Goal: Information Seeking & Learning: Learn about a topic

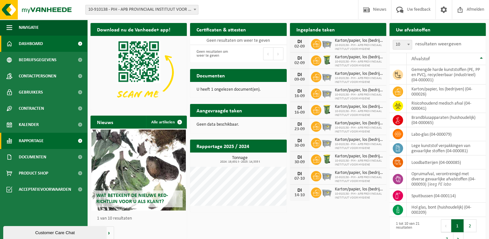
click at [44, 144] on link "Rapportage" at bounding box center [43, 141] width 87 height 16
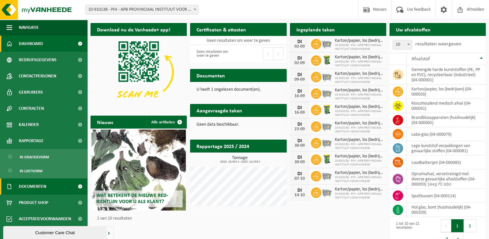
click at [46, 186] on span "Documenten" at bounding box center [32, 186] width 27 height 16
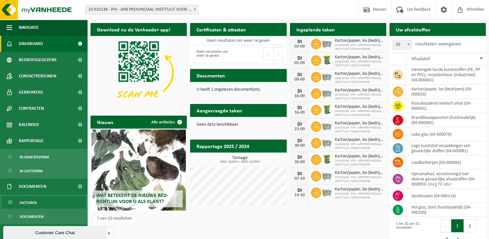
click at [46, 205] on link "Facturen" at bounding box center [44, 202] width 84 height 12
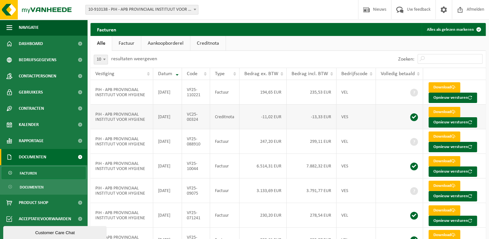
click at [319, 121] on td "-13,33 EUR" at bounding box center [312, 116] width 50 height 25
click at [309, 191] on td "3.791,77 EUR" at bounding box center [312, 190] width 50 height 25
click at [318, 143] on td "299,11 EUR" at bounding box center [312, 141] width 50 height 25
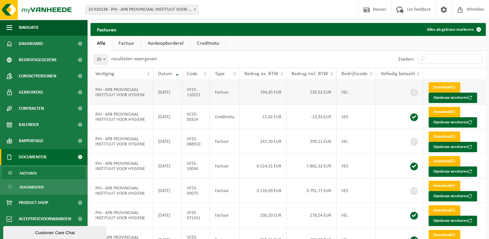
click at [203, 91] on td "VF25-110221" at bounding box center [196, 92] width 28 height 25
click at [44, 189] on link "Documenten" at bounding box center [44, 187] width 84 height 12
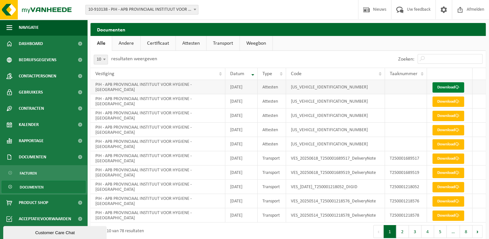
click at [448, 85] on link "Download" at bounding box center [449, 87] width 32 height 10
click at [334, 55] on div "Zoeken:" at bounding box center [388, 59] width 198 height 17
click at [321, 49] on ul "Alle Andere Certificaat Attesten Transport Weegbon" at bounding box center [289, 43] width 396 height 15
click at [328, 44] on ul "Alle Andere Certificaat Attesten Transport Weegbon" at bounding box center [289, 43] width 396 height 15
click at [282, 29] on h2 "Documenten" at bounding box center [289, 29] width 396 height 13
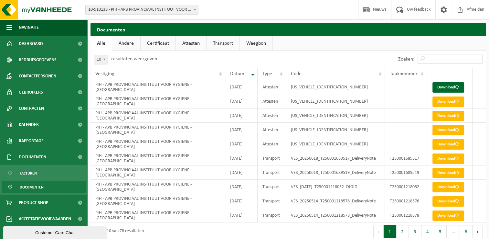
click at [292, 29] on h2 "Documenten" at bounding box center [289, 29] width 396 height 13
drag, startPoint x: 306, startPoint y: 42, endPoint x: 296, endPoint y: 38, distance: 11.4
click at [307, 42] on ul "Alle Andere Certificaat Attesten Transport Weegbon" at bounding box center [289, 43] width 396 height 15
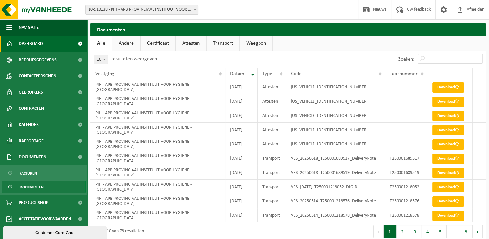
click at [35, 45] on span "Dashboard" at bounding box center [31, 44] width 24 height 16
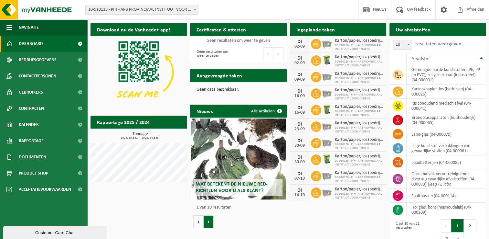
click at [206, 225] on button "Volgende" at bounding box center [209, 221] width 10 height 13
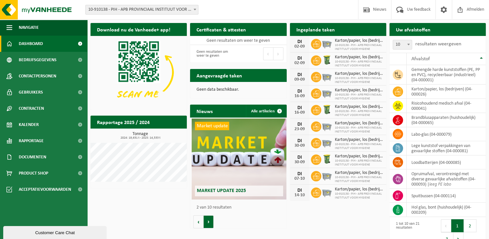
scroll to position [0, 96]
click at [225, 192] on span "Market update 2025" at bounding box center [220, 190] width 49 height 5
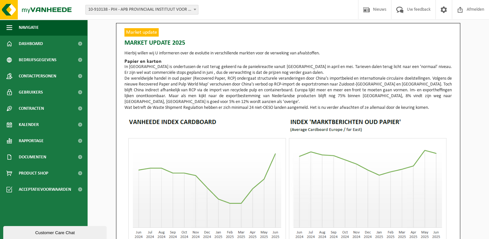
click at [363, 67] on p "In Europe is ondertussen de rust terug gekeerd na de paniekreactie vanuit Duits…" at bounding box center [289, 70] width 328 height 12
drag, startPoint x: 363, startPoint y: 67, endPoint x: 380, endPoint y: 70, distance: 17.4
click at [380, 70] on p "In Europe is ondertussen de rust terug gekeerd na de paniekreactie vanuit Duits…" at bounding box center [289, 70] width 328 height 12
click at [167, 72] on p "In Europe is ondertussen de rust terug gekeerd na de paniekreactie vanuit Duits…" at bounding box center [289, 70] width 328 height 12
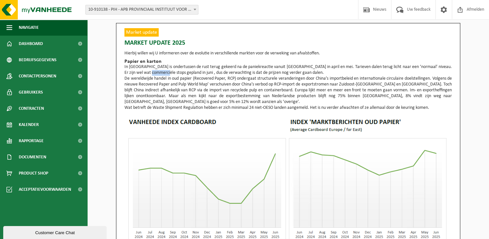
click at [167, 72] on p "In Europe is ondertussen de rust terug gekeerd na de paniekreactie vanuit Duits…" at bounding box center [289, 70] width 328 height 12
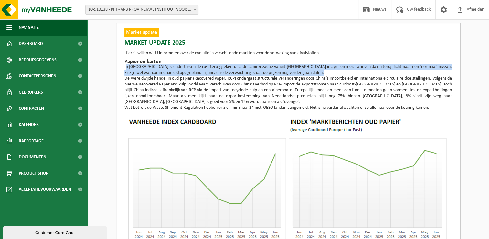
click at [167, 72] on p "In Europe is ondertussen de rust terug gekeerd na de paniekreactie vanuit Duits…" at bounding box center [289, 70] width 328 height 12
drag, startPoint x: 167, startPoint y: 72, endPoint x: 189, endPoint y: 74, distance: 21.4
click at [189, 74] on p "In Europe is ondertussen de rust terug gekeerd na de paniekreactie vanuit Duits…" at bounding box center [289, 70] width 328 height 12
drag, startPoint x: 189, startPoint y: 74, endPoint x: 212, endPoint y: 73, distance: 23.0
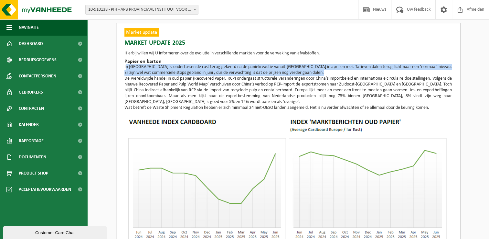
click at [212, 73] on p "In Europe is ondertussen de rust terug gekeerd na de paniekreactie vanuit Duits…" at bounding box center [289, 70] width 328 height 12
drag, startPoint x: 212, startPoint y: 73, endPoint x: 253, endPoint y: 73, distance: 41.1
click at [253, 73] on p "In Europe is ondertussen de rust terug gekeerd na de paniekreactie vanuit Duits…" at bounding box center [289, 70] width 328 height 12
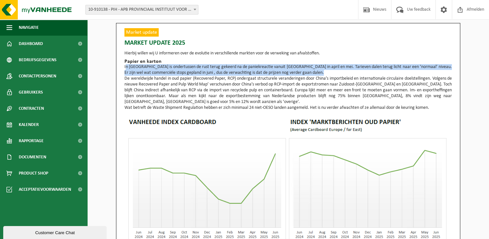
drag, startPoint x: 253, startPoint y: 73, endPoint x: 313, endPoint y: 74, distance: 60.5
click at [313, 74] on p "In Europe is ondertussen de rust terug gekeerd na de paniekreactie vanuit Duits…" at bounding box center [289, 70] width 328 height 12
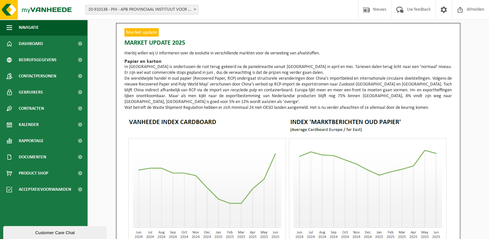
click at [204, 77] on p "De wereldwijde handel in oud papier (Recovered Paper, RCP) ondergaat structurel…" at bounding box center [289, 90] width 328 height 29
click at [277, 80] on p "De wereldwijde handel in oud papier (Recovered Paper, RCP) ondergaat structurel…" at bounding box center [289, 90] width 328 height 29
drag, startPoint x: 277, startPoint y: 80, endPoint x: 334, endPoint y: 81, distance: 56.9
click at [334, 81] on p "De wereldwijde handel in oud papier (Recovered Paper, RCP) ondergaat structurel…" at bounding box center [289, 90] width 328 height 29
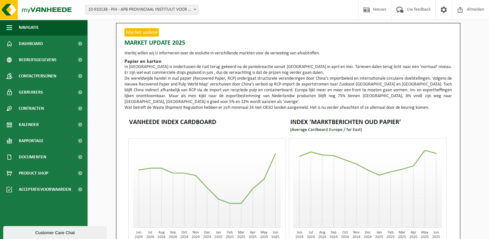
drag, startPoint x: 334, startPoint y: 81, endPoint x: 388, endPoint y: 80, distance: 54.4
click at [388, 80] on p "De wereldwijde handel in oud papier (Recovered Paper, RCP) ondergaat structurel…" at bounding box center [289, 90] width 328 height 29
click at [279, 83] on p "De wereldwijde handel in oud papier (Recovered Paper, RCP) ondergaat structurel…" at bounding box center [289, 90] width 328 height 29
click at [386, 85] on p "De wereldwijde handel in oud papier (Recovered Paper, RCP) ondergaat structurel…" at bounding box center [289, 90] width 328 height 29
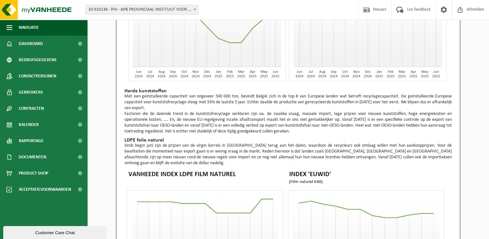
scroll to position [162, 0]
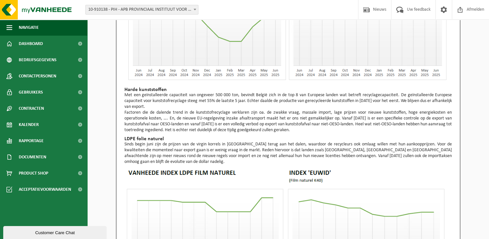
click at [161, 93] on p "Met een geïnstalleerde capaciteit van ongeveer 500 000 ton, bevindt België zich…" at bounding box center [289, 100] width 328 height 17
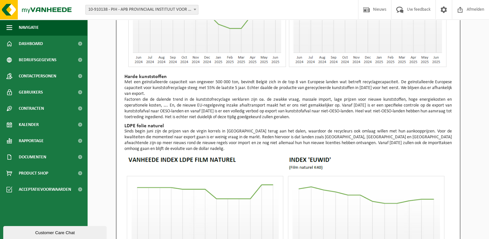
scroll to position [194, 0]
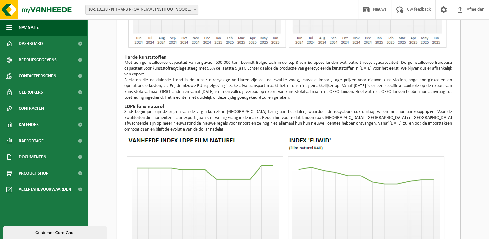
click at [175, 68] on p "Met een geïnstalleerde capaciteit van ongeveer 500 000 ton, bevindt België zich…" at bounding box center [289, 68] width 328 height 17
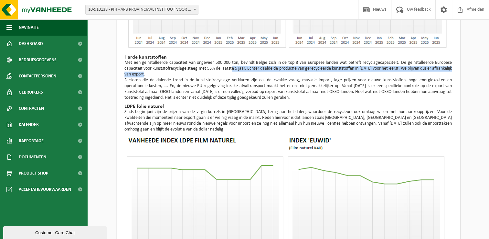
drag, startPoint x: 175, startPoint y: 68, endPoint x: 232, endPoint y: 70, distance: 56.6
click at [232, 70] on p "Met een geïnstalleerde capaciteit van ongeveer 500 000 ton, bevindt België zich…" at bounding box center [289, 68] width 328 height 17
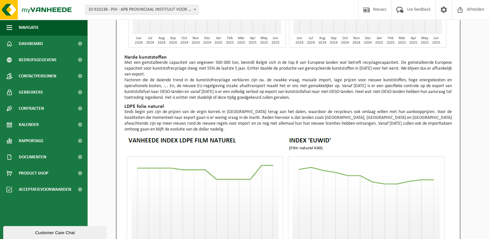
drag, startPoint x: 232, startPoint y: 70, endPoint x: 232, endPoint y: 76, distance: 5.8
click at [232, 77] on p "Factoren die de dalende trend in de kunststofrecyclage verklaren zijn oa. de zw…" at bounding box center [289, 88] width 328 height 23
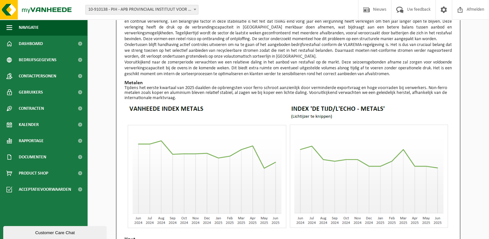
scroll to position [492, 0]
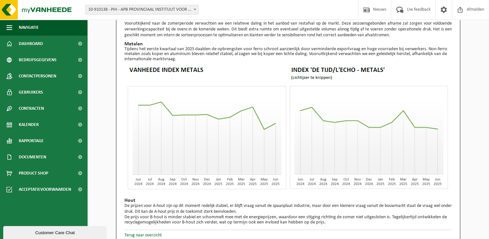
click at [311, 203] on p "De prijzen voor A-hout zijn op dit moment redelijk stabiel, er blijft vraag van…" at bounding box center [289, 209] width 328 height 12
click at [312, 203] on p "De prijzen voor A-hout zijn op dit moment redelijk stabiel, er blijft vraag van…" at bounding box center [289, 209] width 328 height 12
click at [301, 207] on p "De prijzen voor A-hout zijn op dit moment redelijk stabiel, er blijft vraag van…" at bounding box center [289, 209] width 328 height 12
click at [157, 217] on span "De prijs voor B-hout is minder stabiel en schommelt mee met de energieprijzen, …" at bounding box center [286, 219] width 323 height 10
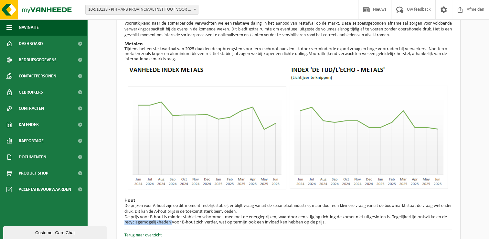
click at [157, 217] on span "De prijs voor B-hout is minder stabiel en schommelt mee met de energieprijzen, …" at bounding box center [286, 219] width 323 height 10
drag, startPoint x: 157, startPoint y: 217, endPoint x: 216, endPoint y: 217, distance: 59.5
click at [216, 217] on span "De prijs voor B-hout is minder stabiel en schommelt mee met de energieprijzen, …" at bounding box center [286, 219] width 323 height 10
click at [150, 233] on link "Terug naar overzicht" at bounding box center [144, 235] width 38 height 5
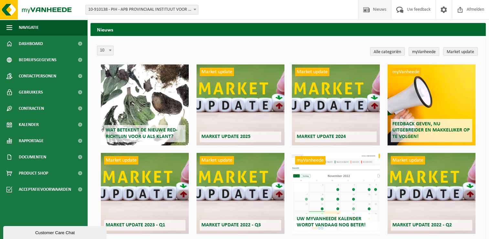
click at [304, 43] on div "10 20 50 100 10 Alle categoriën myVanheede Market update Wat betekent de nieuwe…" at bounding box center [289, 193] width 396 height 314
click at [167, 87] on div "Wat betekent de nieuwe RED-richtlijn voor u als klant?" at bounding box center [145, 104] width 88 height 81
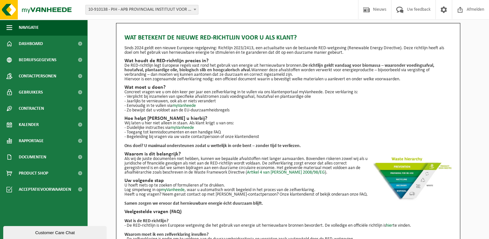
click at [341, 47] on p "Sinds 2024 geldt een nieuwe Europese regelgeving: Richtlijn 2023/2413, een actu…" at bounding box center [289, 50] width 328 height 9
click at [184, 53] on p "Sinds 2024 geldt een nieuwe Europese regelgeving: Richtlijn 2023/2413, een actu…" at bounding box center [289, 50] width 328 height 9
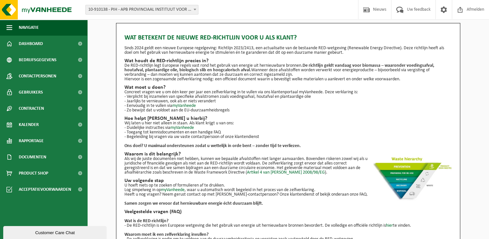
click at [176, 88] on h2 "Wat moet u doen?" at bounding box center [289, 87] width 328 height 5
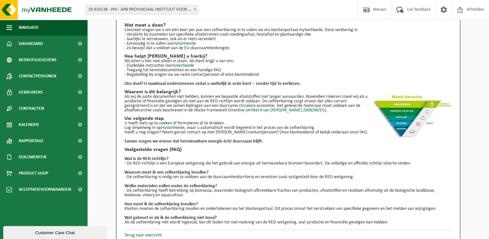
scroll to position [67, 0]
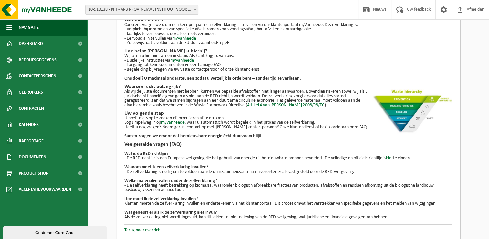
click at [158, 156] on p "- De RED-richtlijn is een Europese wetgeving die het gebruik van energie uit he…" at bounding box center [289, 158] width 328 height 5
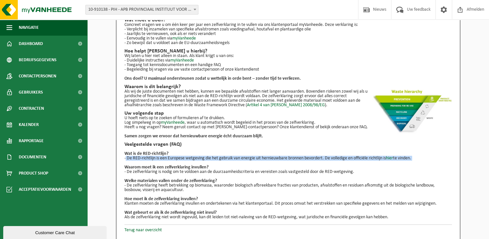
click at [158, 156] on p "- De RED-richtlijn is een Europese wetgeving die het gebruik van energie uit he…" at bounding box center [289, 158] width 328 height 5
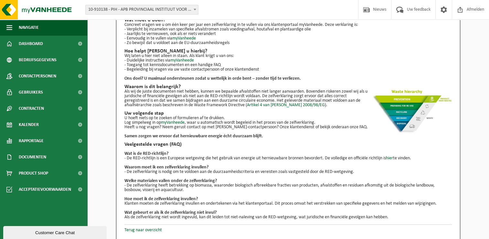
drag, startPoint x: 158, startPoint y: 155, endPoint x: 137, endPoint y: 153, distance: 20.8
click at [137, 153] on b "Wat is de RED-richtlijn?" at bounding box center [147, 153] width 44 height 5
drag, startPoint x: 137, startPoint y: 153, endPoint x: 136, endPoint y: 161, distance: 8.1
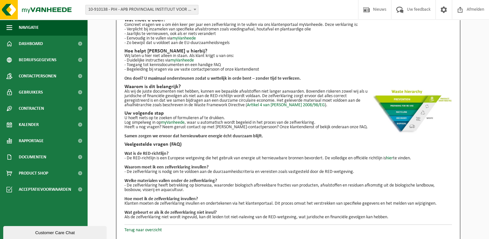
click at [136, 161] on p at bounding box center [289, 162] width 328 height 5
click at [140, 158] on p "- De RED-richtlijn is een Europese wetgeving die het gebruik van energie uit he…" at bounding box center [289, 158] width 328 height 5
click at [138, 158] on p "- De RED-richtlijn is een Europese wetgeving die het gebruik van energie uit he…" at bounding box center [289, 158] width 328 height 5
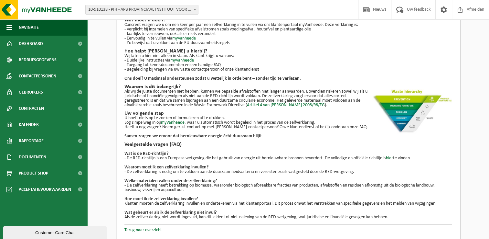
drag, startPoint x: 138, startPoint y: 158, endPoint x: 148, endPoint y: 158, distance: 10.0
click at [148, 158] on p "- De RED-richtlijn is een Europese wetgeving die het gebruik van energie uit he…" at bounding box center [289, 158] width 328 height 5
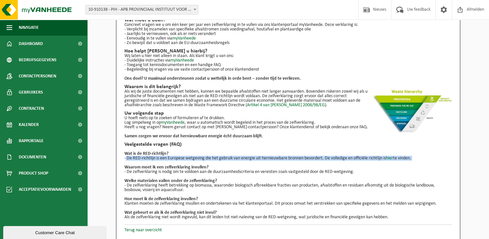
click at [148, 158] on p "- De RED-richtlijn is een Europese wetgeving die het gebruik van energie uit he…" at bounding box center [289, 158] width 328 height 5
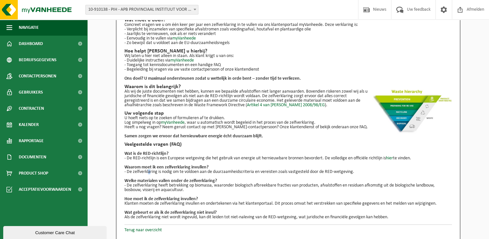
drag, startPoint x: 148, startPoint y: 158, endPoint x: 148, endPoint y: 170, distance: 11.3
click at [148, 170] on p "- De zelfverklaring is nodig om te voldoen aan de duurzaamheidscriteria en vere…" at bounding box center [289, 172] width 328 height 5
drag, startPoint x: 148, startPoint y: 170, endPoint x: 145, endPoint y: 166, distance: 4.5
click at [145, 166] on b "Waarom moet ik een zelfverklaring invullen?" at bounding box center [167, 167] width 84 height 5
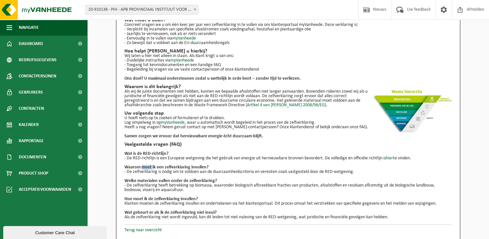
click at [145, 166] on b "Waarom moet ik een zelfverklaring invullen?" at bounding box center [167, 167] width 84 height 5
drag, startPoint x: 145, startPoint y: 166, endPoint x: 143, endPoint y: 175, distance: 9.9
click at [143, 175] on p at bounding box center [289, 176] width 328 height 5
click at [133, 109] on div "Wat betekent de nieuwe RED-richtlijn voor u als klant? Sinds 2024 geldt een nie…" at bounding box center [289, 90] width 328 height 257
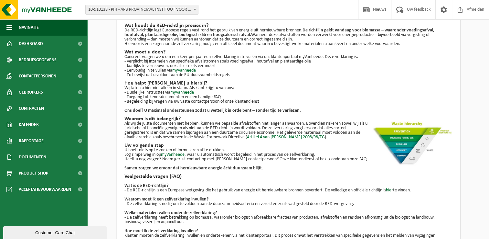
scroll to position [0, 0]
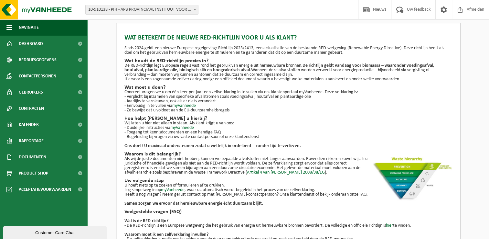
click at [135, 118] on h2 "Hoe helpt Vanheede u hierbij?" at bounding box center [289, 118] width 328 height 5
click at [48, 43] on link "Dashboard" at bounding box center [43, 44] width 87 height 16
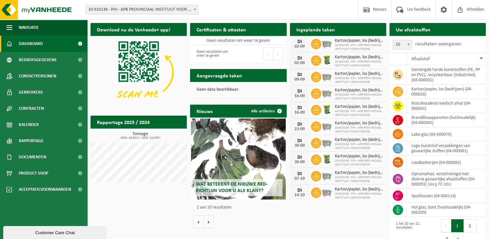
click at [158, 210] on div "Download nu de Vanheede+ app! Verberg Certificaten & attesten Bekijk uw certifi…" at bounding box center [288, 135] width 399 height 230
click at [145, 211] on div "Download nu de Vanheede+ app! Verberg Certificaten & attesten Bekijk uw certifi…" at bounding box center [288, 135] width 399 height 230
click at [40, 115] on span "Contracten" at bounding box center [31, 108] width 25 height 16
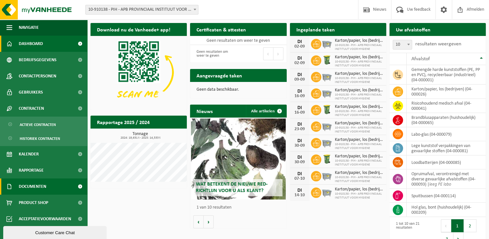
click at [47, 178] on link "Documenten" at bounding box center [43, 186] width 87 height 16
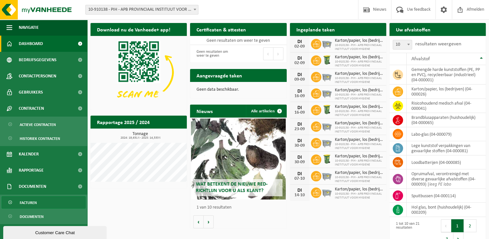
click at [50, 202] on link "Facturen" at bounding box center [44, 202] width 84 height 12
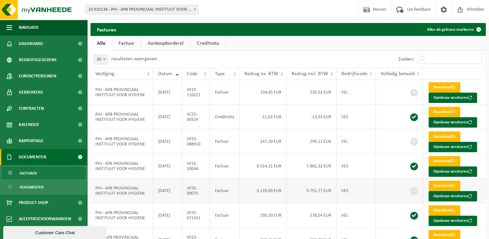
click at [346, 182] on td "VES" at bounding box center [356, 190] width 39 height 25
click at [296, 52] on div "Zoeken:" at bounding box center [388, 59] width 198 height 17
